Goal: Task Accomplishment & Management: Use online tool/utility

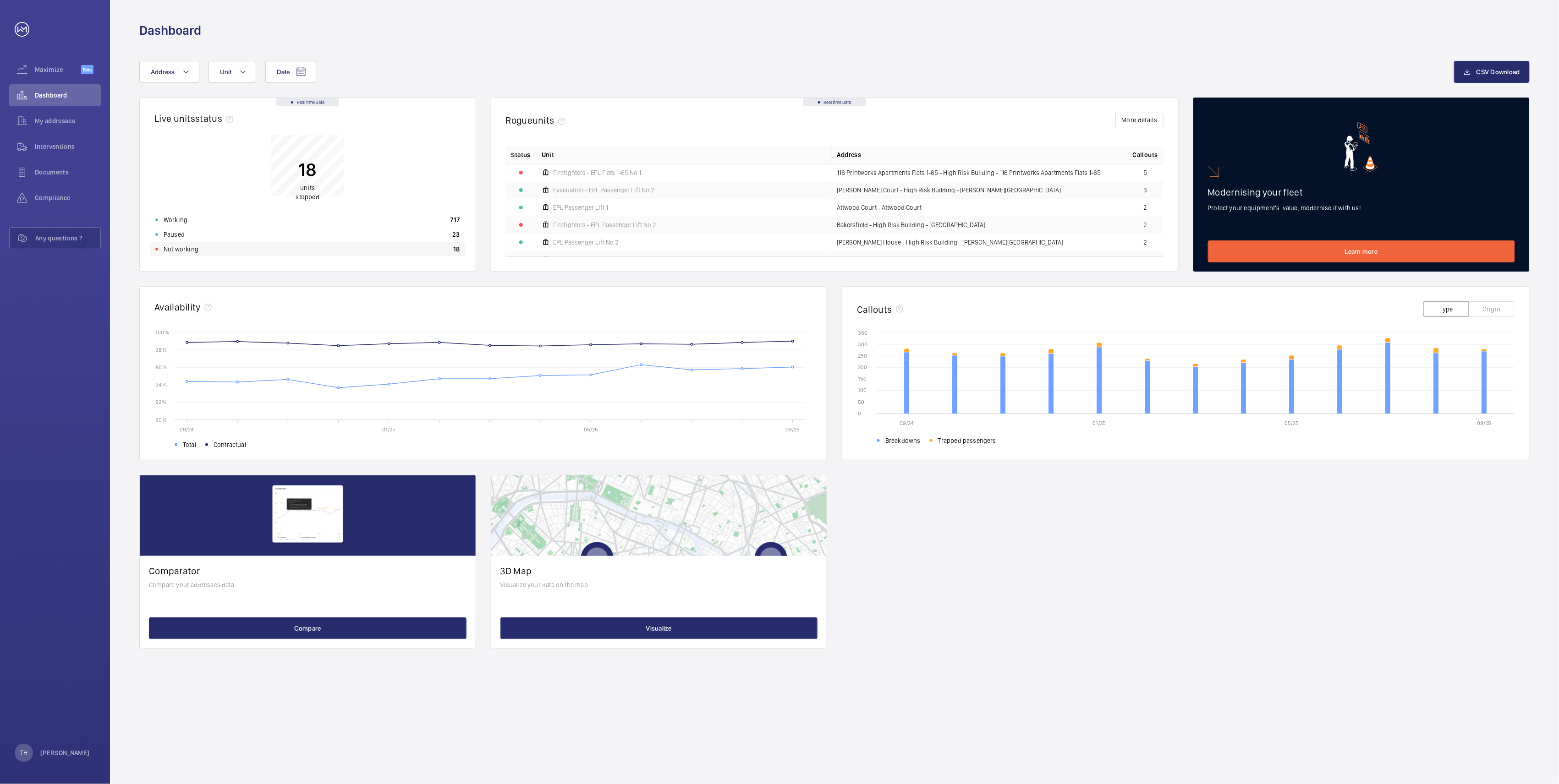
click at [180, 248] on p "Not working" at bounding box center [181, 249] width 35 height 9
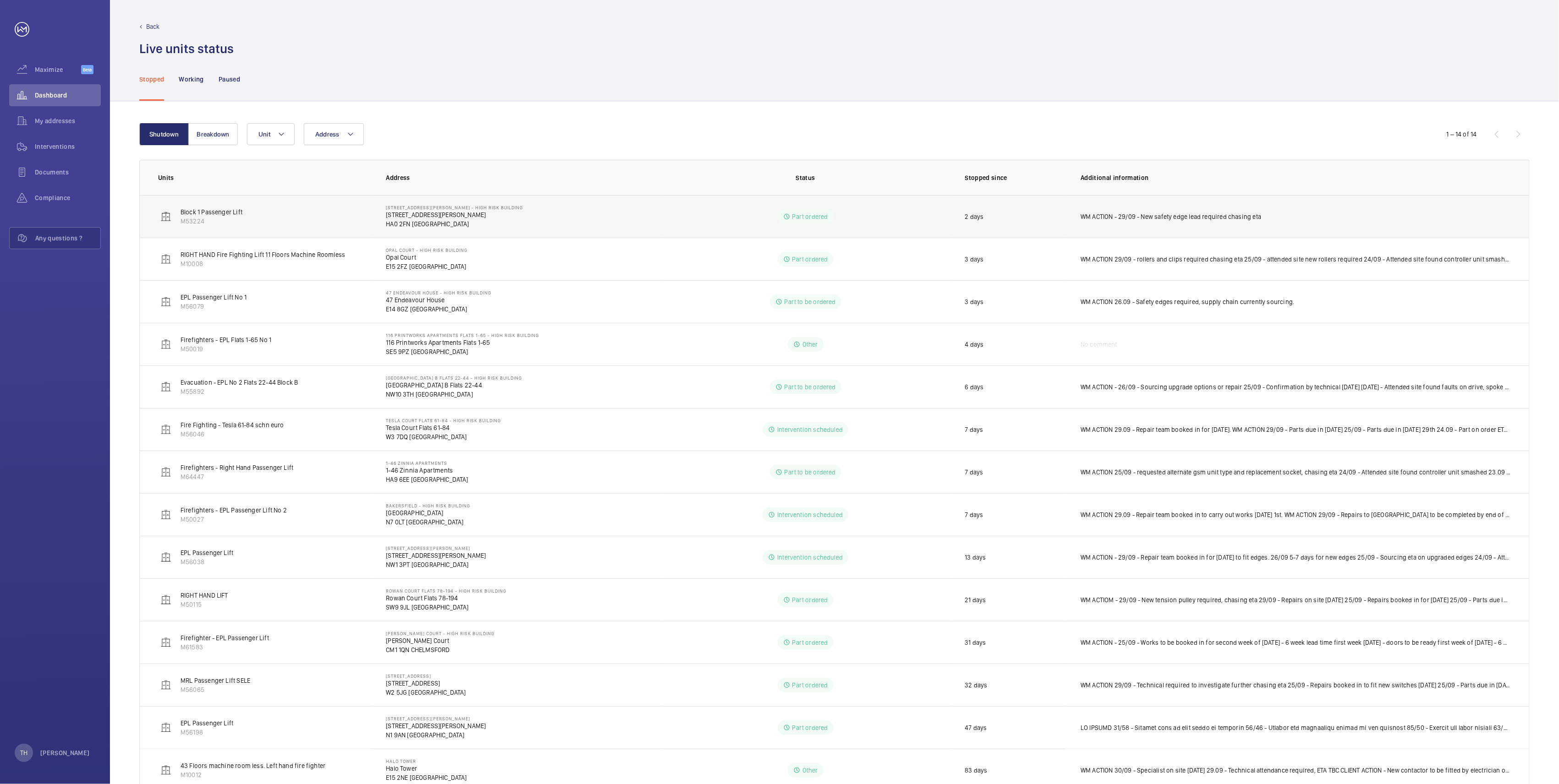
click at [464, 233] on td "112-128 Williams Way - High Risk Building 112-128 Williams Way HA0 2FN LONDON" at bounding box center [516, 217] width 290 height 42
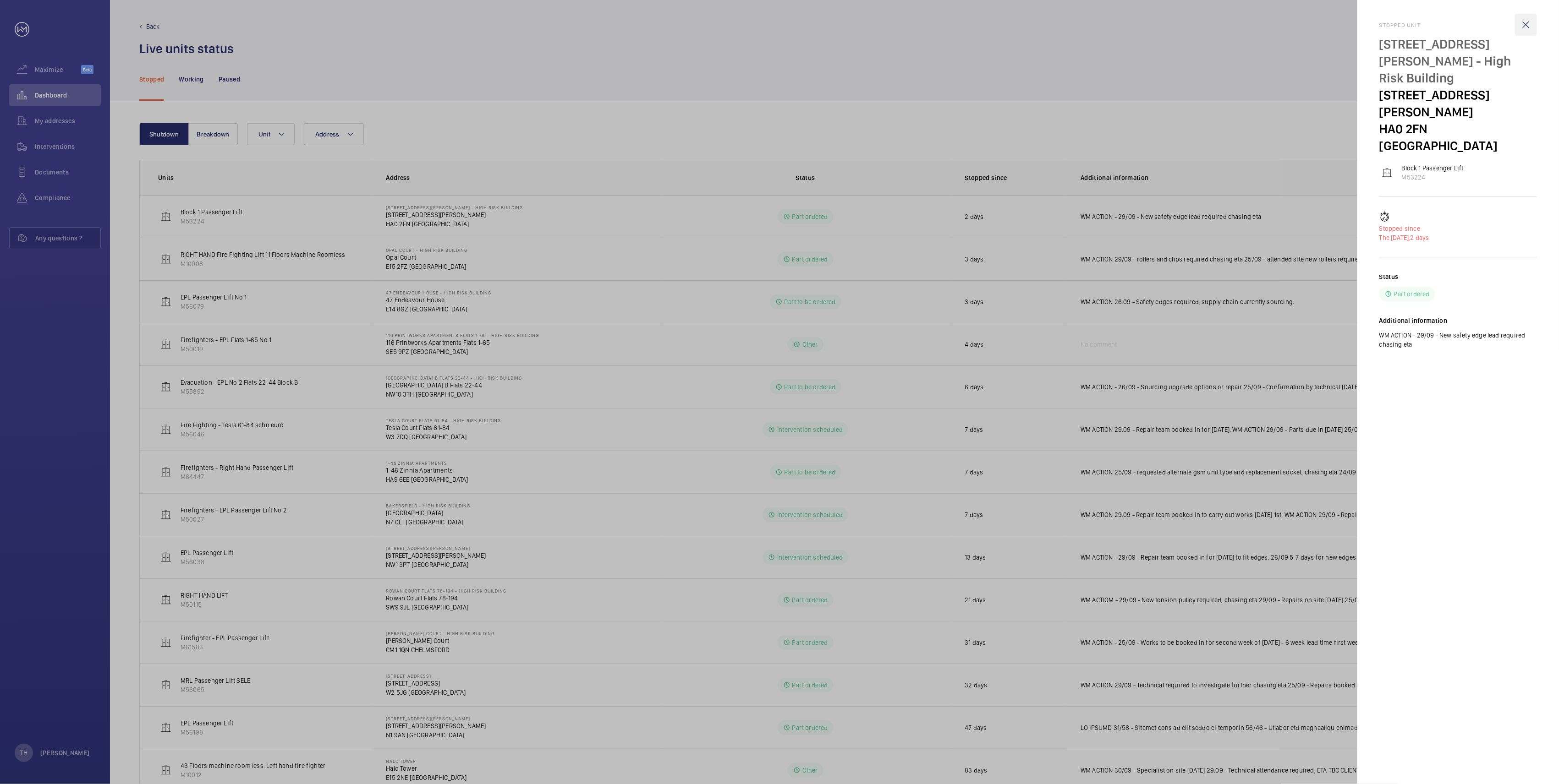
click at [1530, 24] on wm-front-icon-button at bounding box center [1526, 25] width 22 height 22
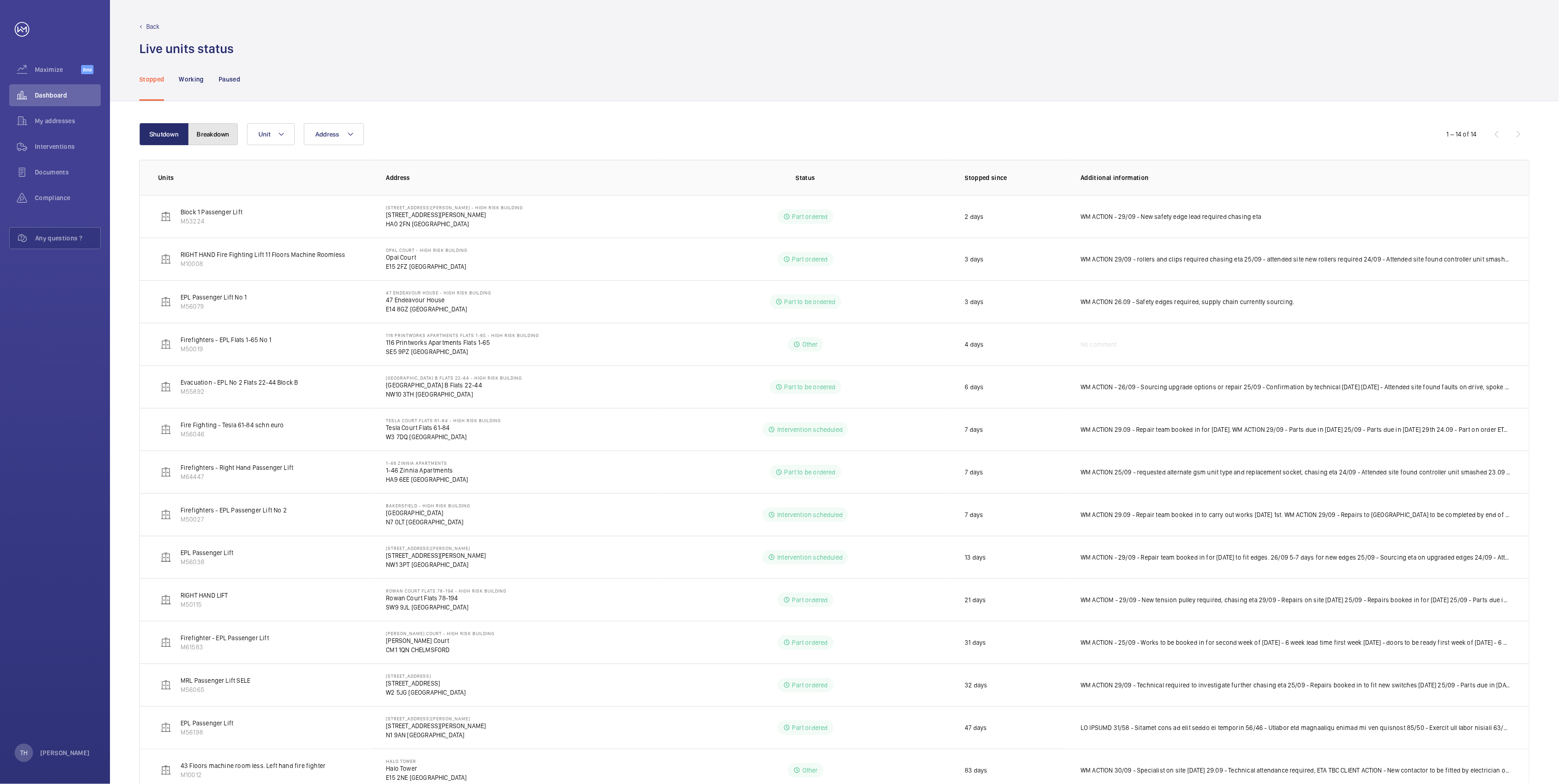
click at [215, 131] on button "Breakdown" at bounding box center [213, 134] width 50 height 22
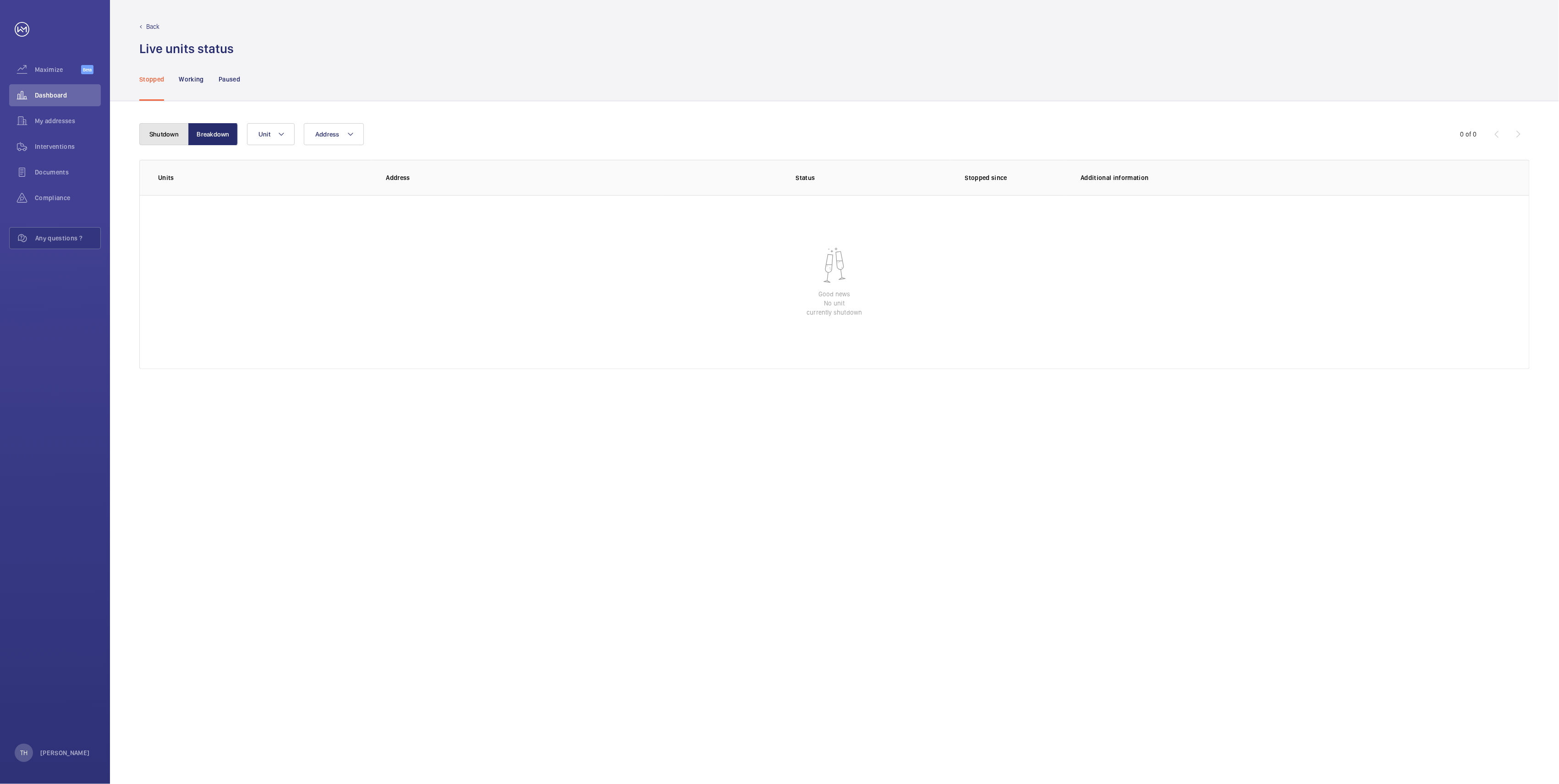
click at [162, 137] on button "Shutdown" at bounding box center [164, 134] width 50 height 22
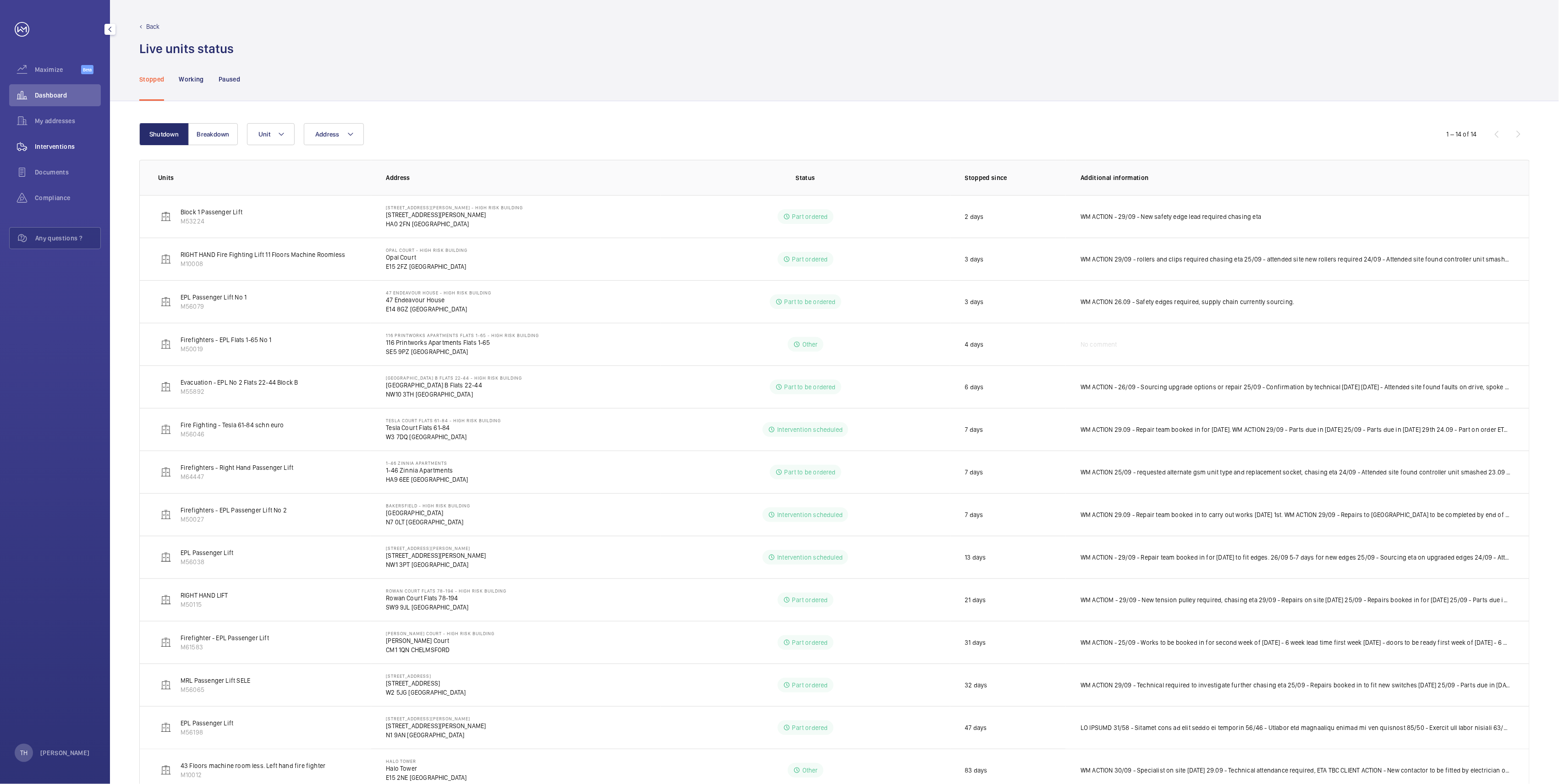
click at [65, 148] on span "Interventions" at bounding box center [68, 146] width 66 height 9
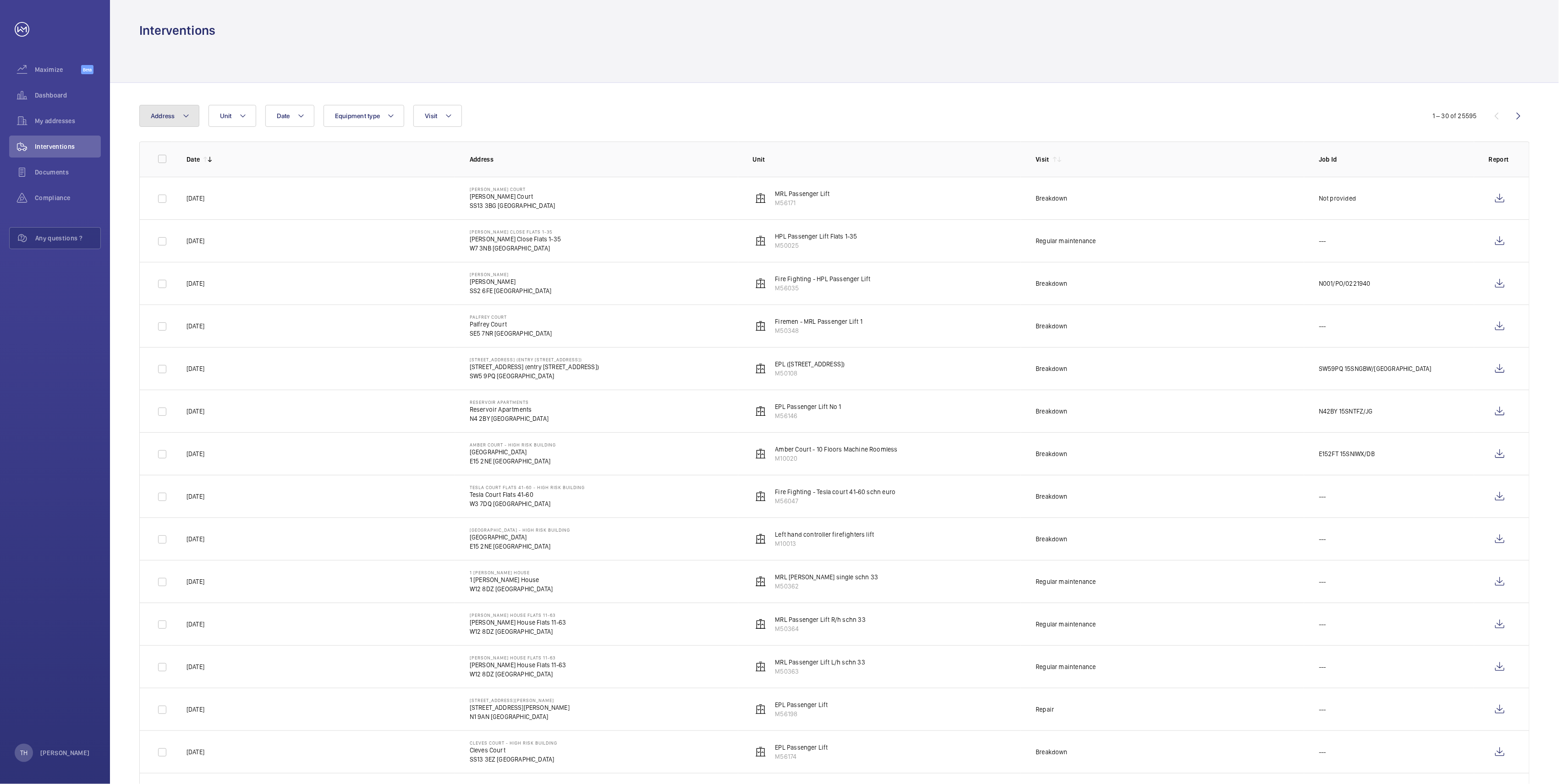
click at [189, 114] on mat-icon at bounding box center [186, 116] width 7 height 11
type input "Printworks"
click at [195, 182] on span "Printworks" at bounding box center [188, 178] width 31 height 7
click at [162, 182] on input "116 Printworks Apartments Flats 1-65 - High Risk Building - 116 Printworks Apar…" at bounding box center [153, 178] width 18 height 18
checkbox input "true"
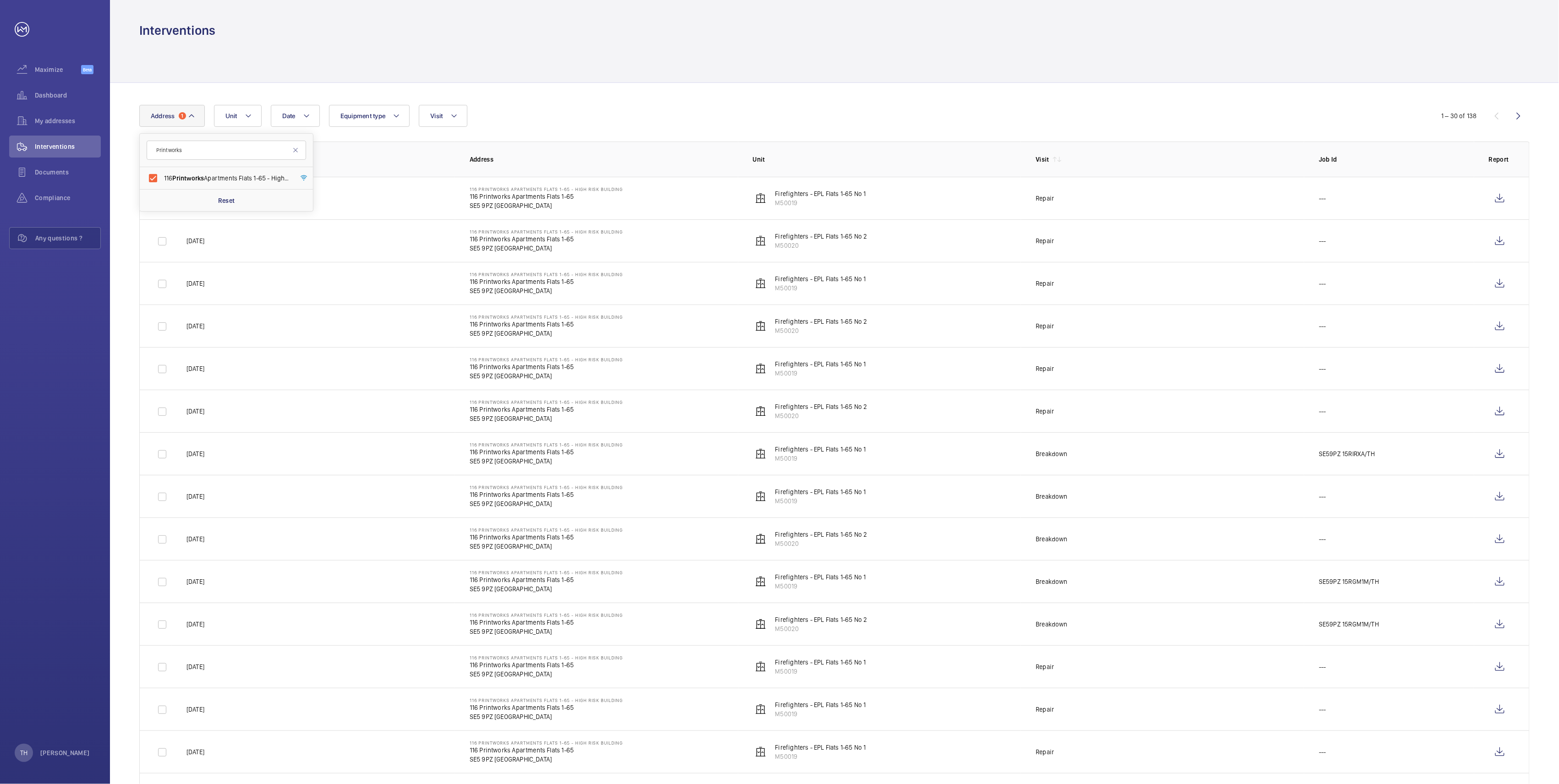
click at [277, 42] on div at bounding box center [834, 60] width 1390 height 44
click at [192, 116] on mat-icon at bounding box center [191, 116] width 7 height 11
click at [151, 180] on input "116 Printworks Apartments Flats 1-65 - High Risk Building - 116 Printworks Apar…" at bounding box center [153, 178] width 18 height 18
checkbox input "false"
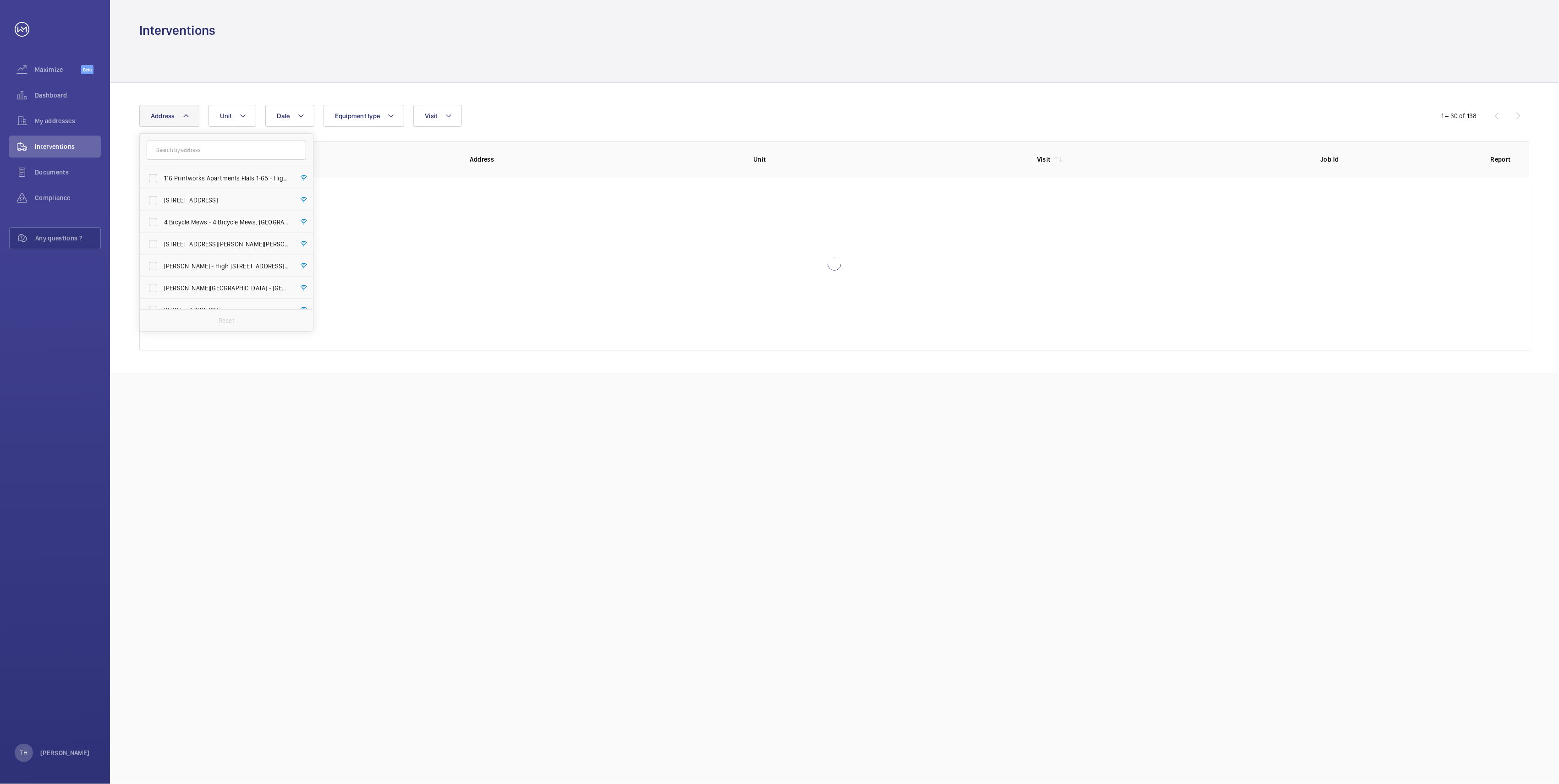
click at [259, 61] on div at bounding box center [834, 60] width 1390 height 44
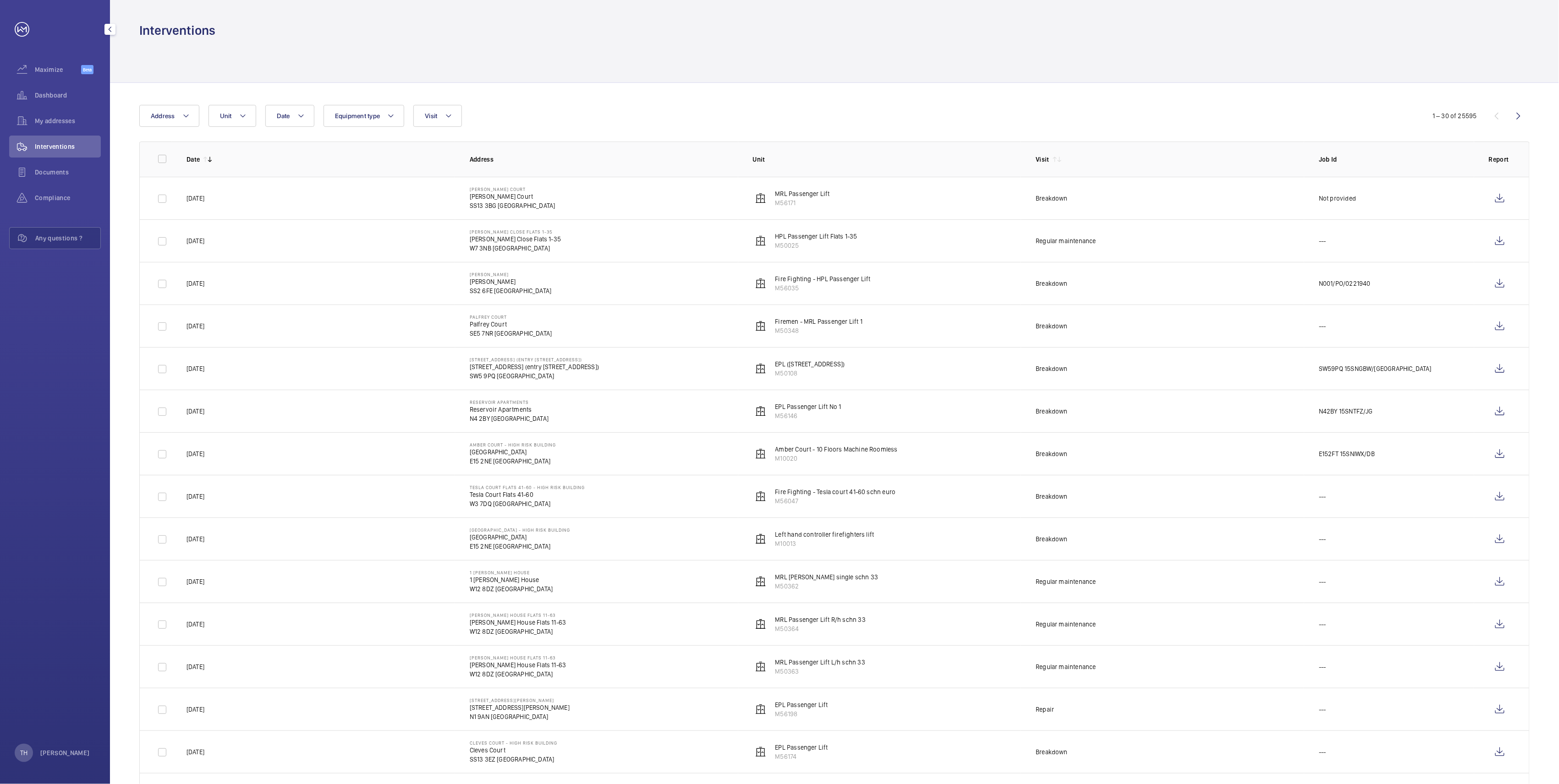
click at [15, 26] on link at bounding box center [22, 29] width 15 height 15
